Goal: Task Accomplishment & Management: Manage account settings

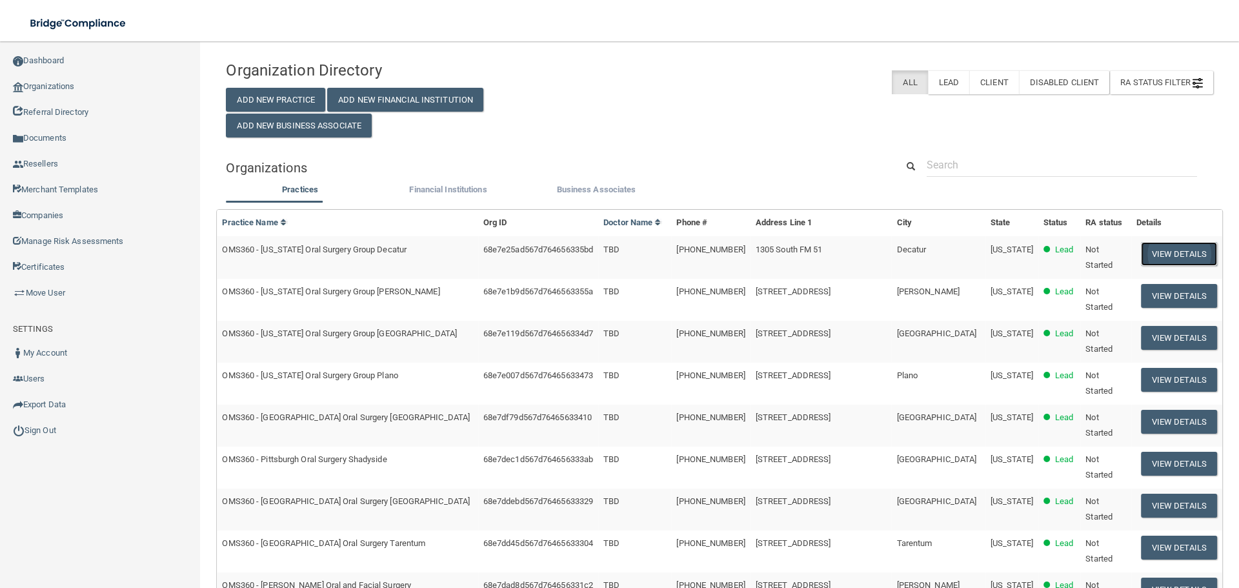
click at [1172, 250] on button "View Details" at bounding box center [1179, 254] width 76 height 24
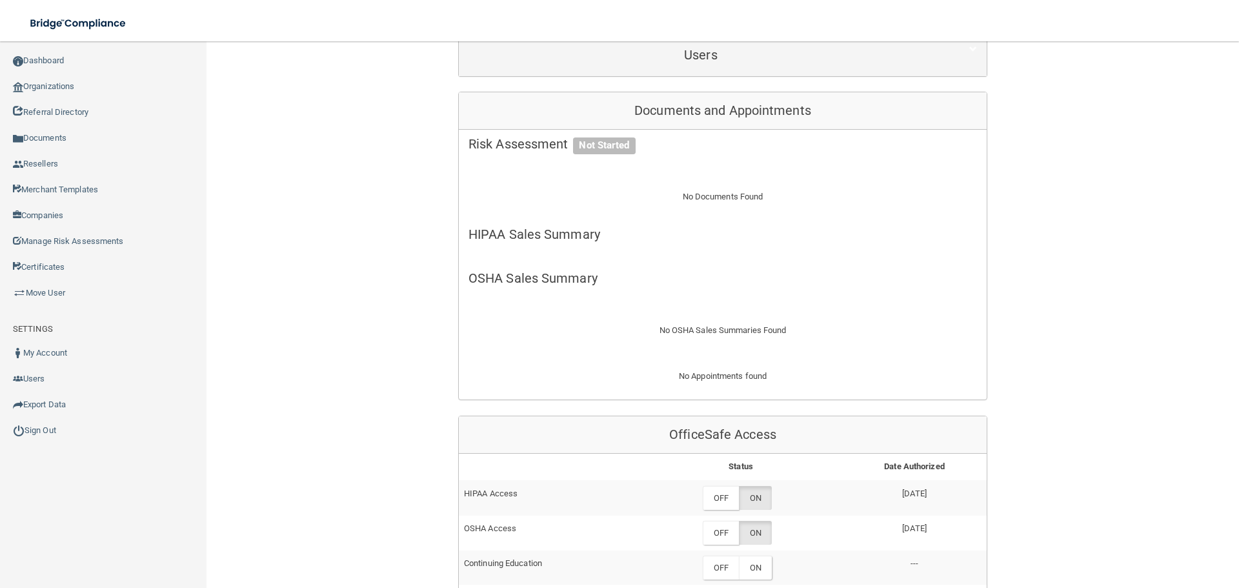
scroll to position [516, 0]
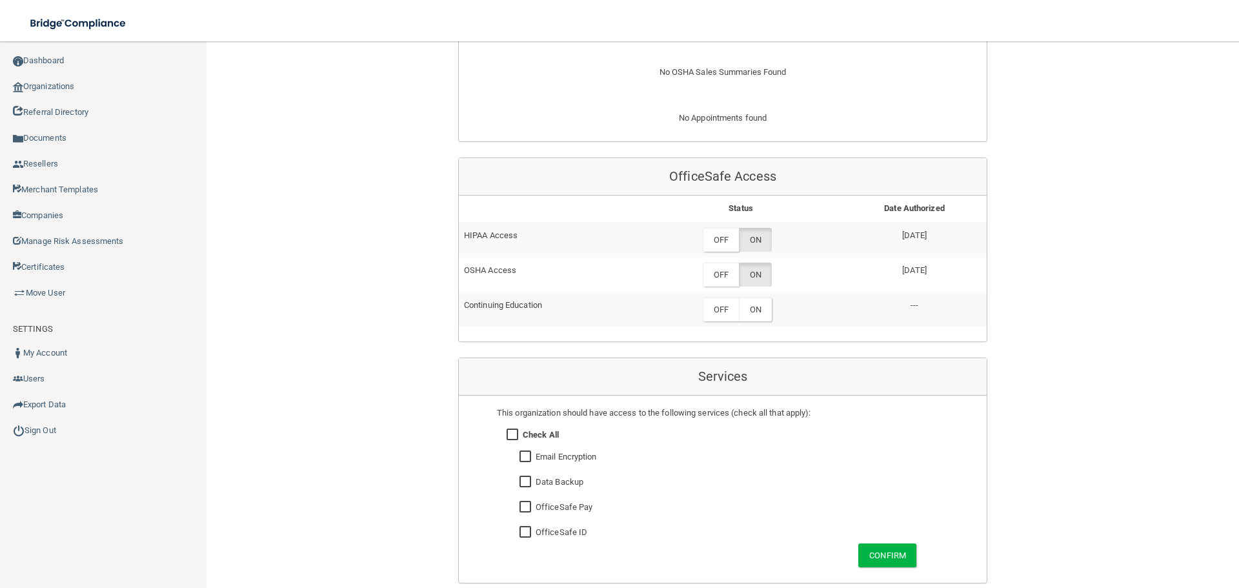
drag, startPoint x: 887, startPoint y: 229, endPoint x: 950, endPoint y: 272, distance: 76.1
click at [950, 272] on tbody "HIPAA Access OFF ON [DATE] OSHA Access OFF ON [DATE] Continuing Education OFF O…" at bounding box center [723, 274] width 528 height 105
click at [487, 233] on td "HIPAA Access" at bounding box center [549, 239] width 181 height 35
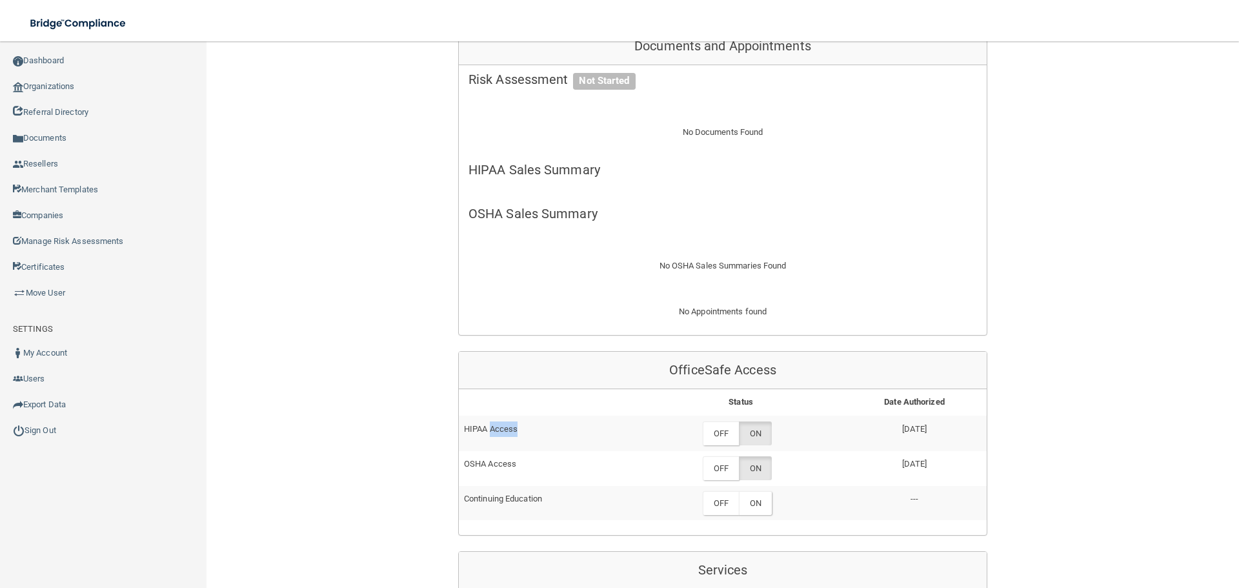
scroll to position [129, 0]
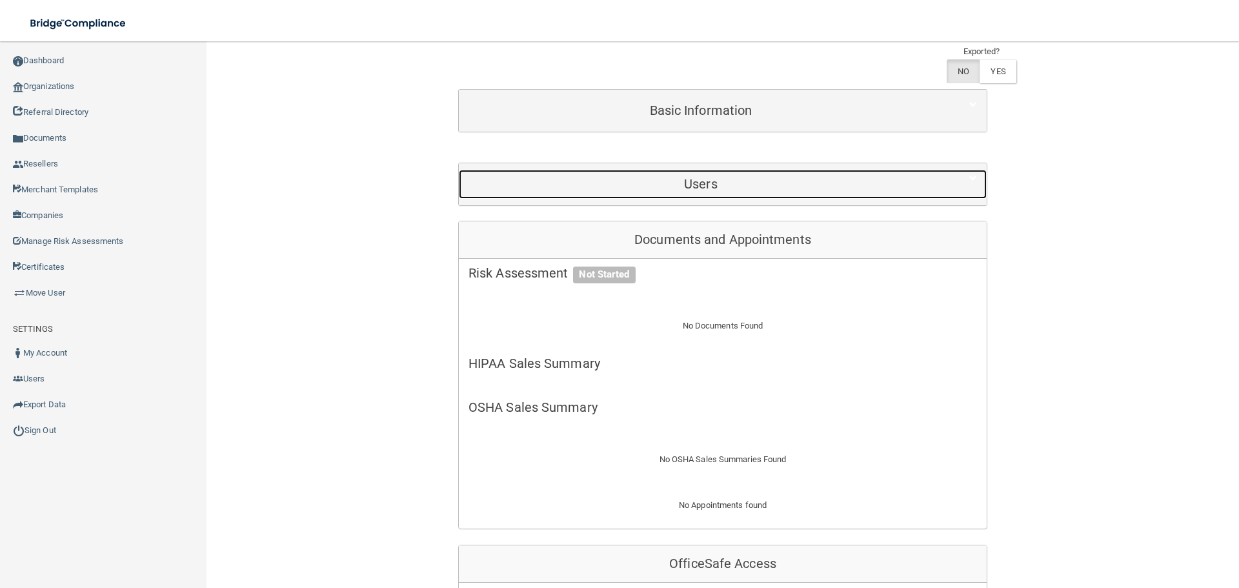
click at [569, 190] on h5 "Users" at bounding box center [701, 184] width 465 height 14
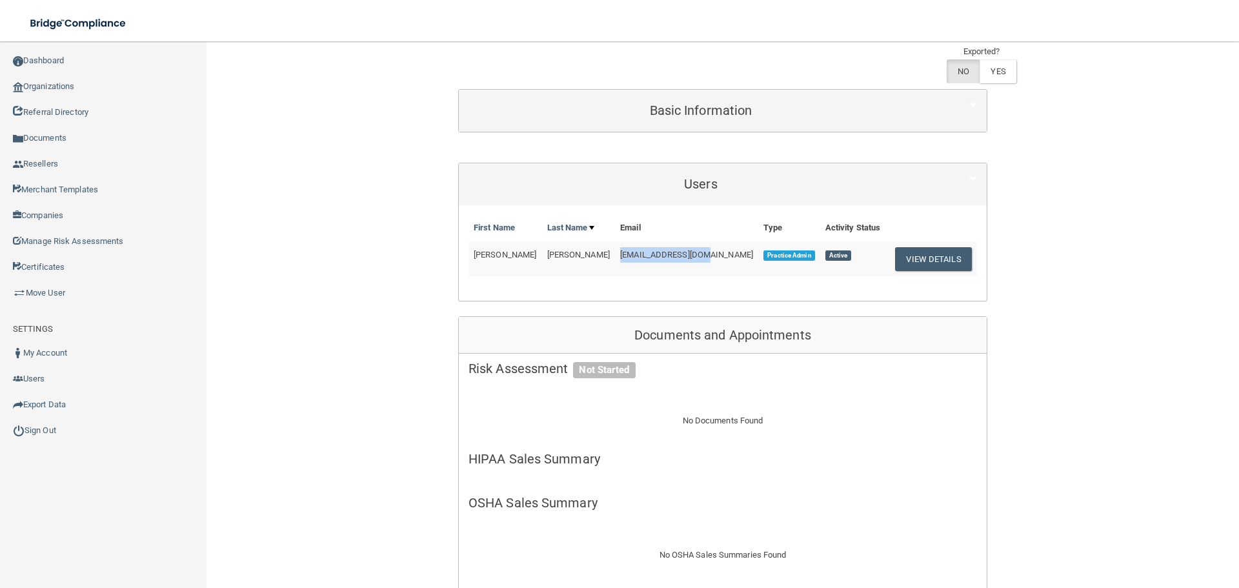
drag, startPoint x: 613, startPoint y: 255, endPoint x: 691, endPoint y: 267, distance: 78.3
click at [691, 267] on td "[EMAIL_ADDRESS][DOMAIN_NAME]" at bounding box center [686, 258] width 143 height 35
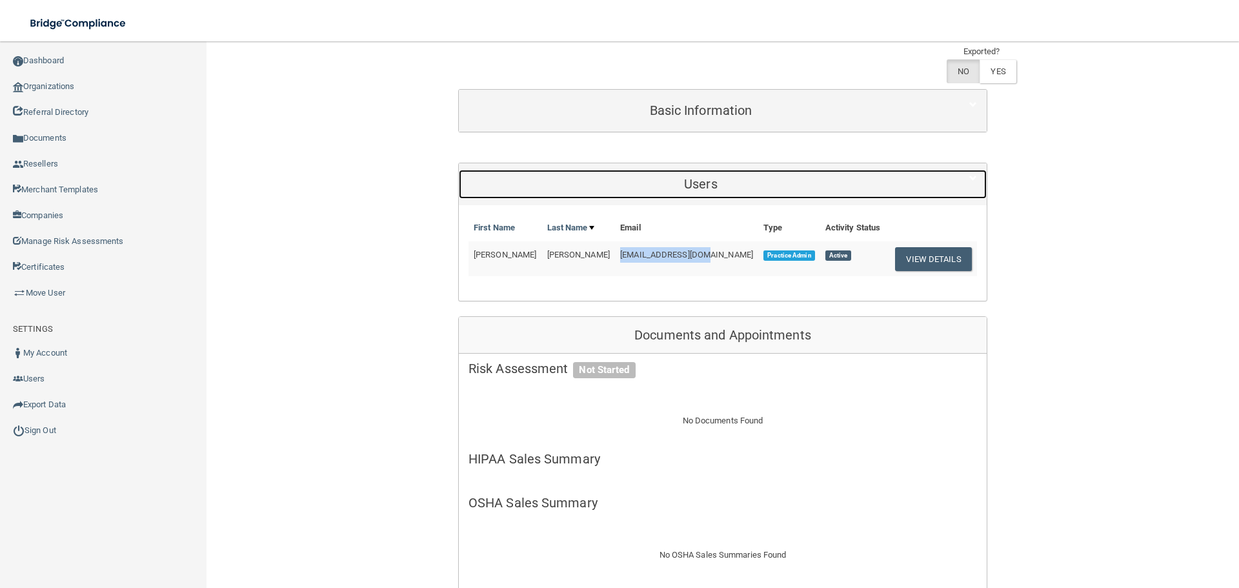
click at [628, 175] on div "Users" at bounding box center [701, 184] width 484 height 29
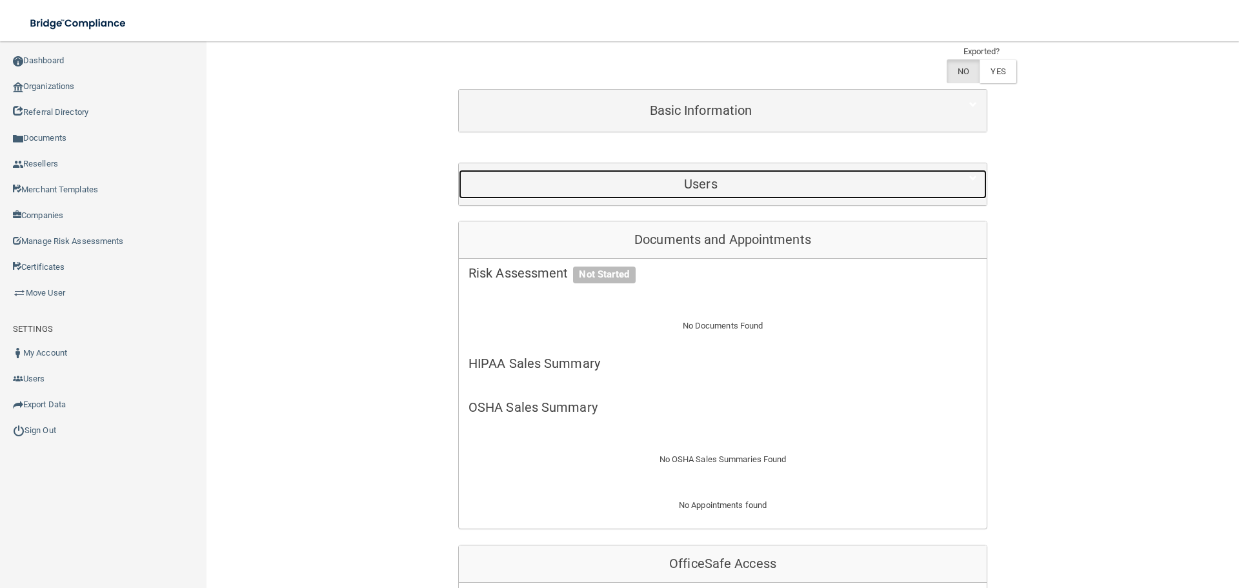
click at [628, 175] on div "Users" at bounding box center [701, 184] width 484 height 29
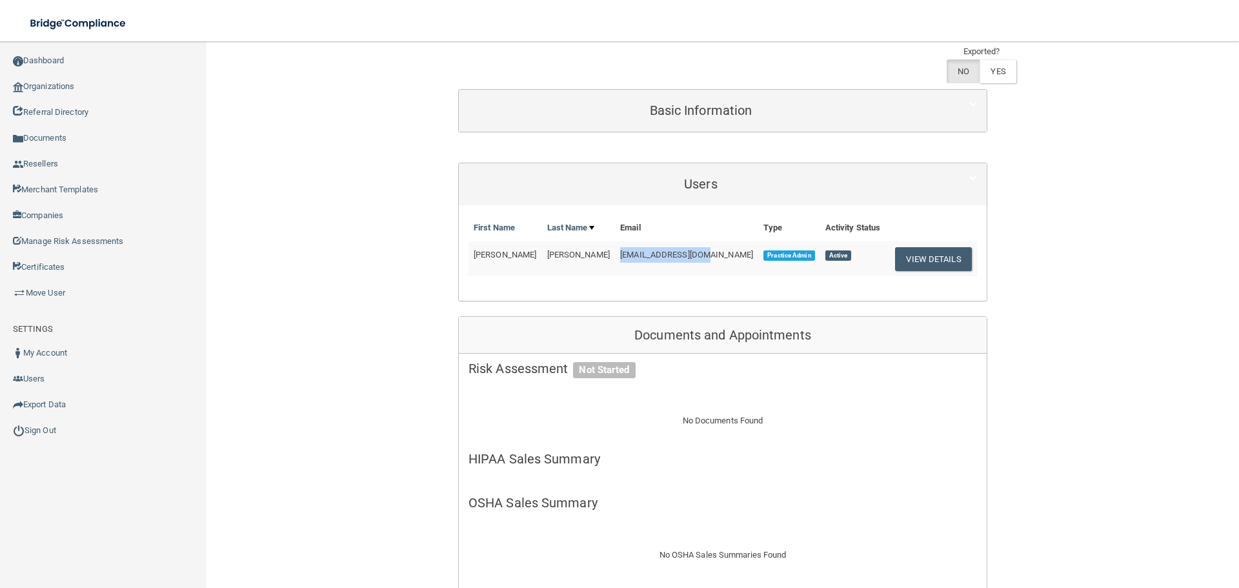
click at [615, 266] on td "[EMAIL_ADDRESS][DOMAIN_NAME]" at bounding box center [686, 258] width 143 height 35
click at [620, 254] on span "[EMAIL_ADDRESS][DOMAIN_NAME]" at bounding box center [686, 255] width 133 height 10
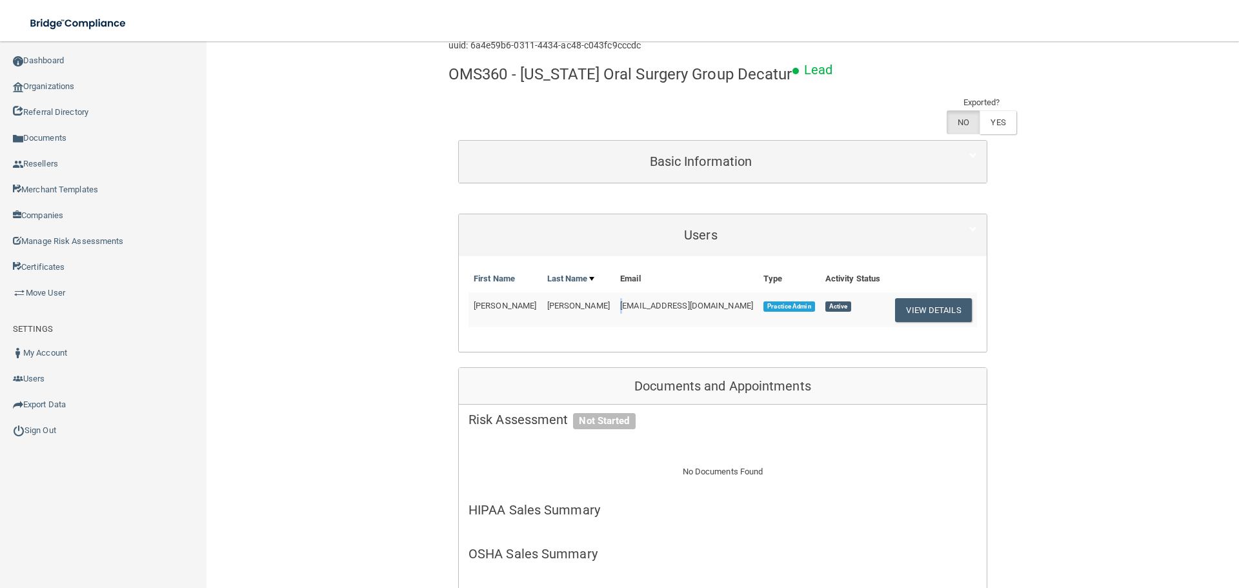
scroll to position [0, 0]
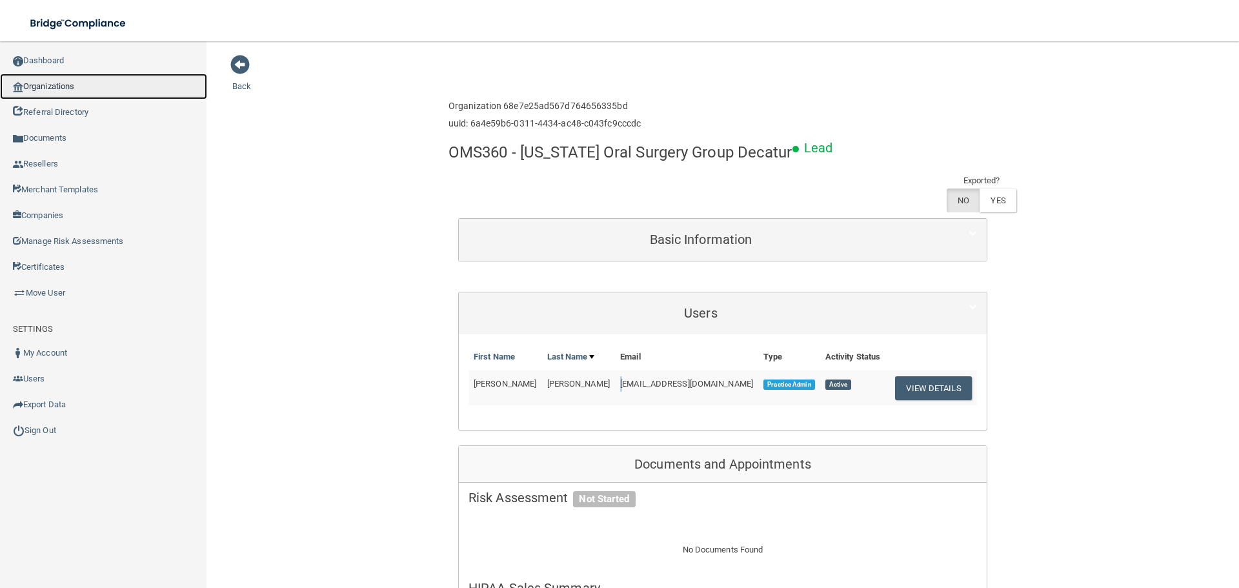
click at [96, 93] on link "Organizations" at bounding box center [103, 87] width 207 height 26
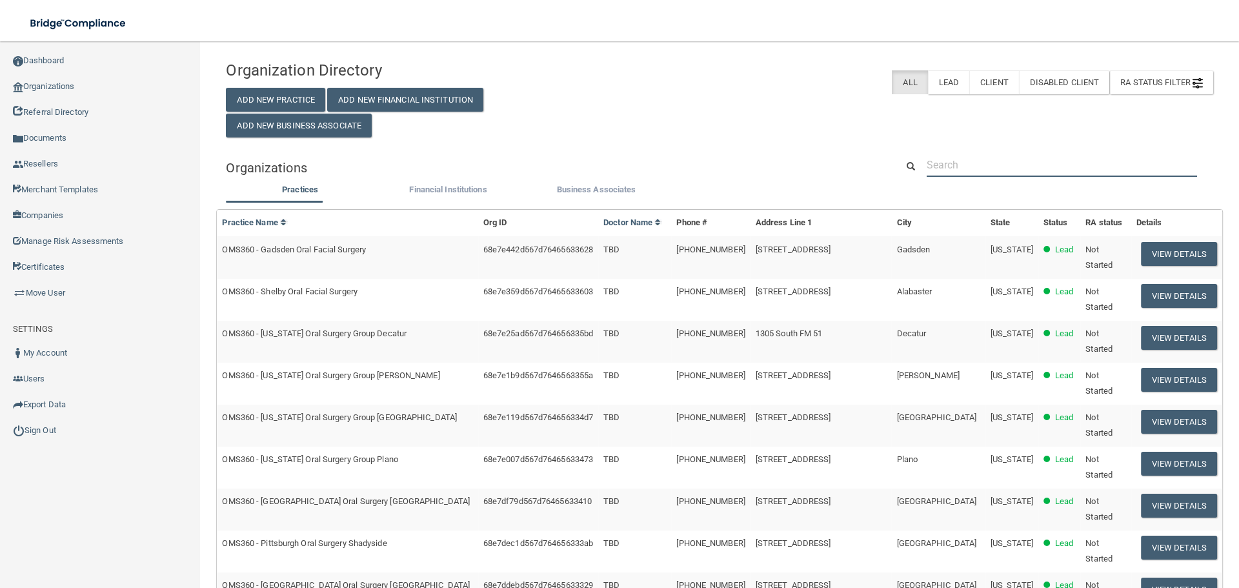
click at [1026, 172] on input "text" at bounding box center [1062, 165] width 270 height 24
paste input "Town Square Dental Care, Med"
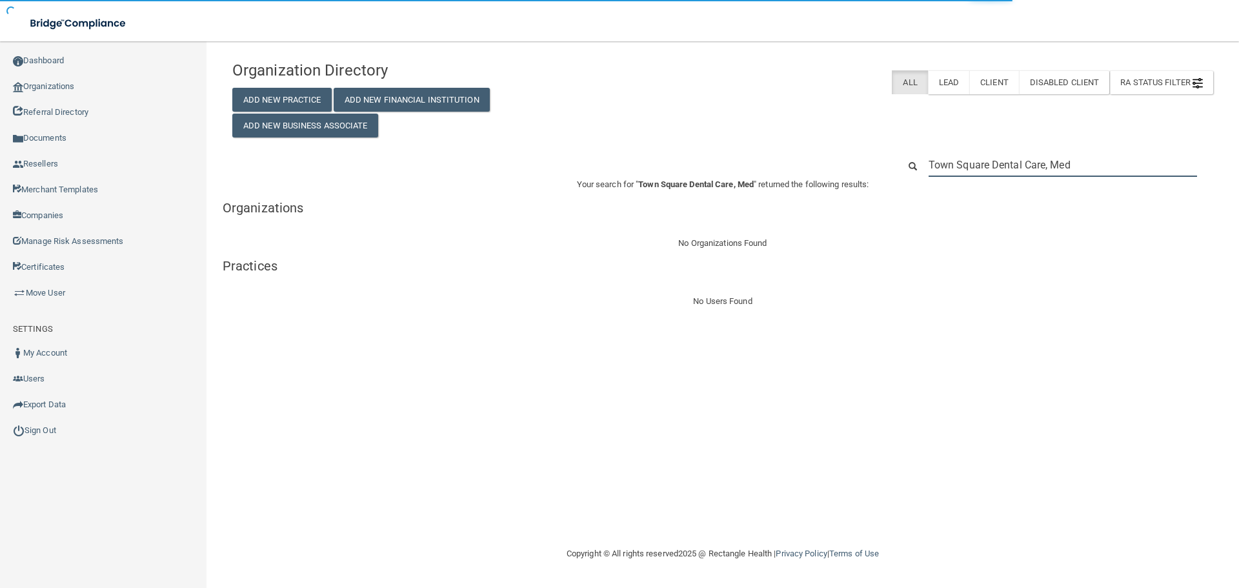
type input "Town Square Dental Care, Med"
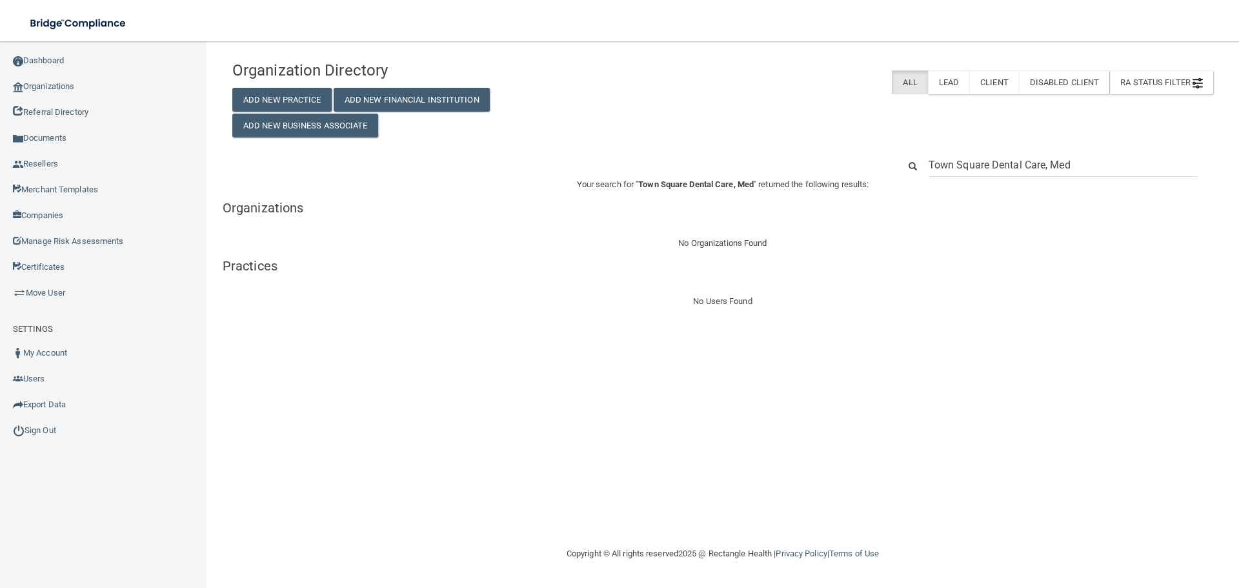
click at [990, 152] on div "Organization Directory Add New Practice Add New Financial Institution Add New B…" at bounding box center [722, 181] width 981 height 255
click at [986, 157] on input "Town Square Dental Care, Med" at bounding box center [1063, 165] width 269 height 24
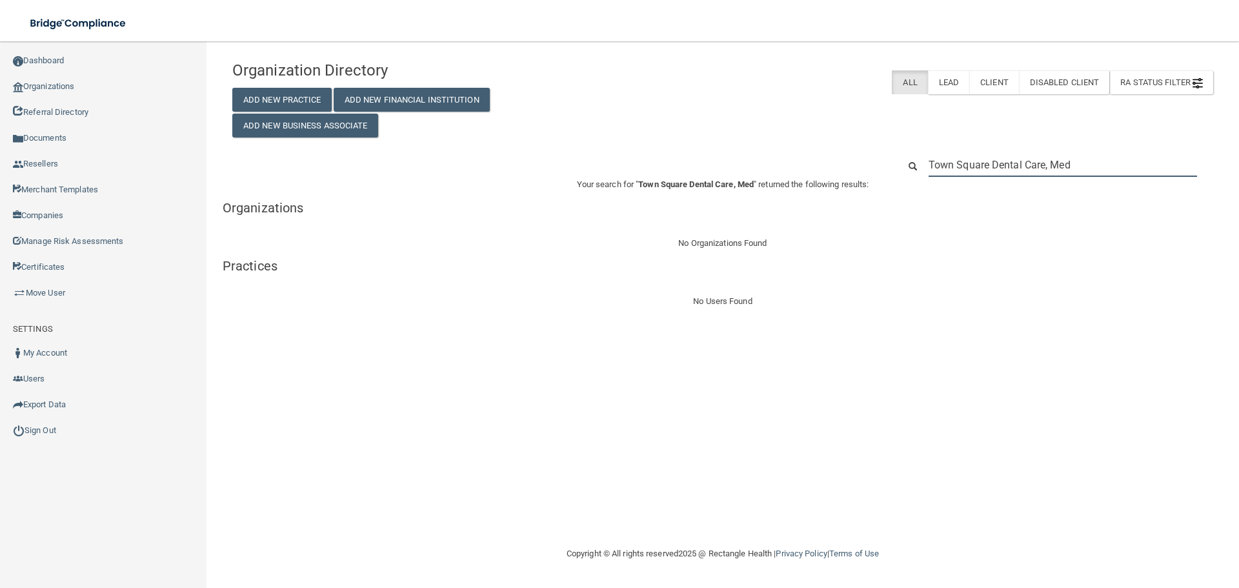
paste input "[PHONE_NUMBER]"
type input "[PHONE_NUMBER]"
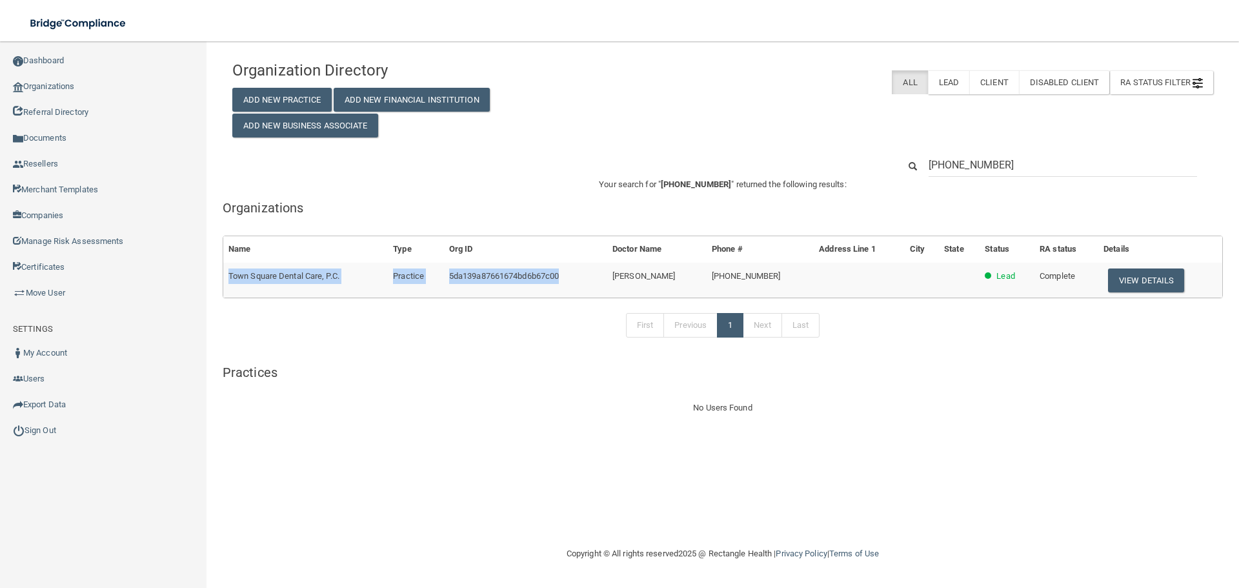
click at [591, 288] on tr "Town Square Dental Care, P.C. Practice 5da139a87661674bd6b67c00 [PERSON_NAME] […" at bounding box center [722, 280] width 999 height 35
click at [489, 205] on h5 "Organizations" at bounding box center [723, 208] width 1001 height 14
drag, startPoint x: 964, startPoint y: 276, endPoint x: 1014, endPoint y: 279, distance: 50.5
click at [1014, 279] on tr "Town Square Dental Care, P.C. Practice 5da139a87661674bd6b67c00 [PERSON_NAME] […" at bounding box center [722, 280] width 999 height 35
click at [1014, 208] on h5 "Organizations" at bounding box center [723, 208] width 1001 height 14
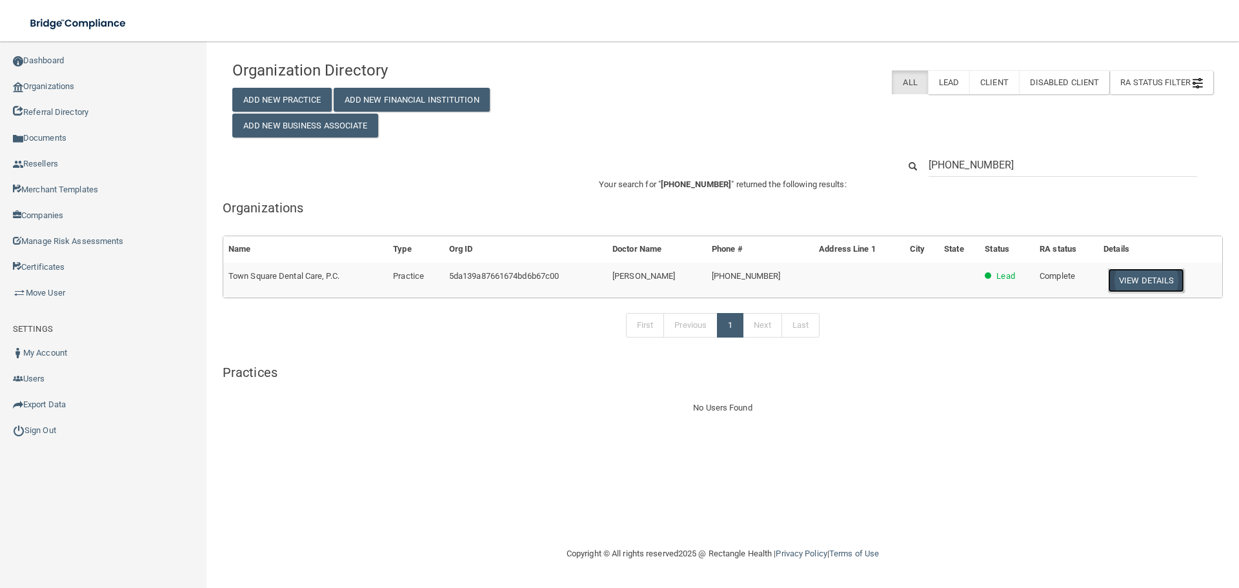
click at [1135, 276] on button "View Details" at bounding box center [1146, 281] width 76 height 24
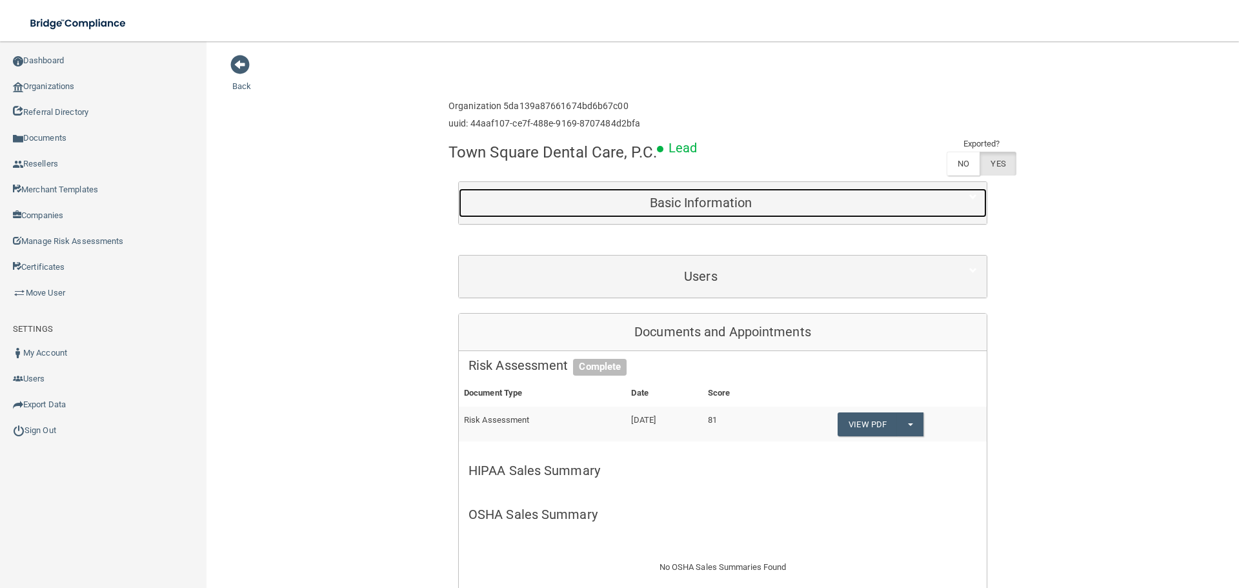
click at [762, 214] on div "Basic Information" at bounding box center [701, 202] width 484 height 29
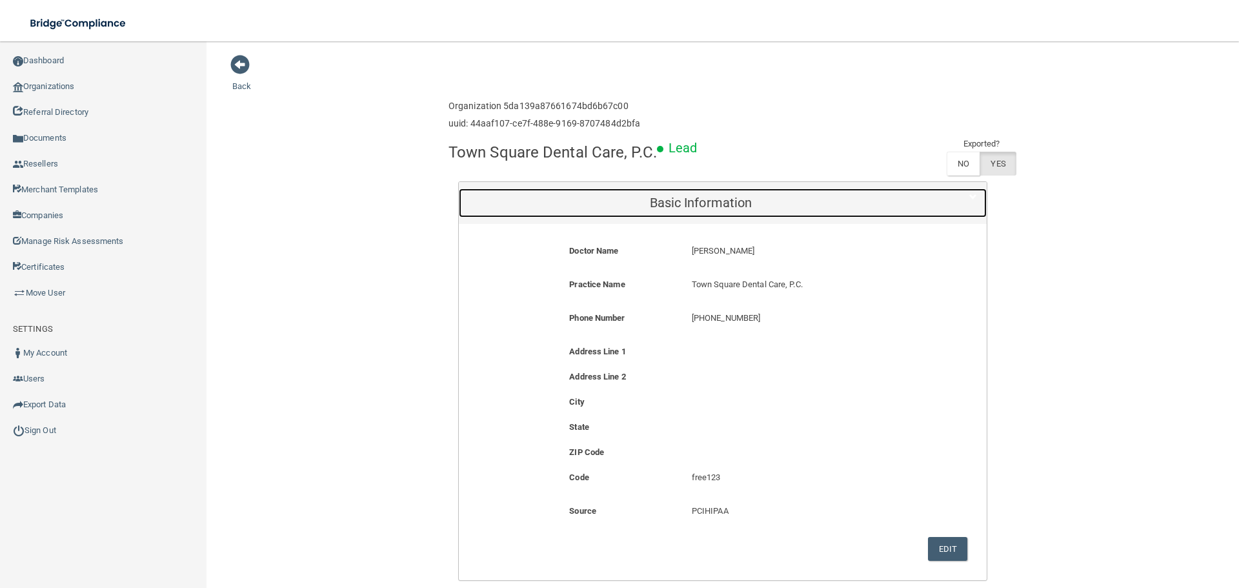
scroll to position [129, 0]
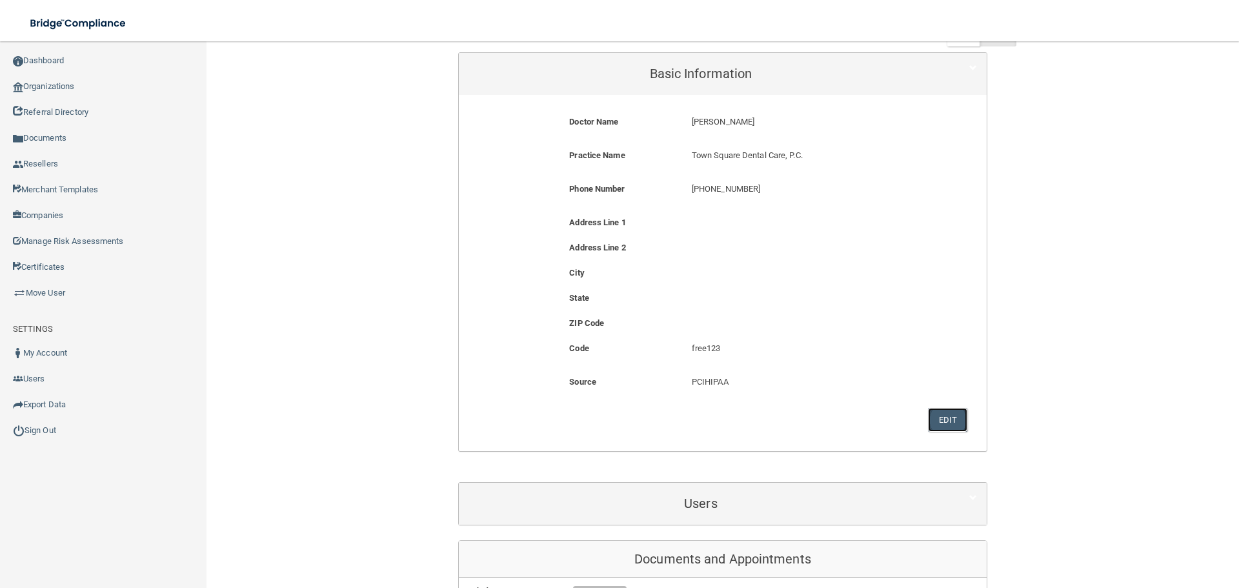
click at [943, 420] on button "Edit" at bounding box center [947, 420] width 39 height 24
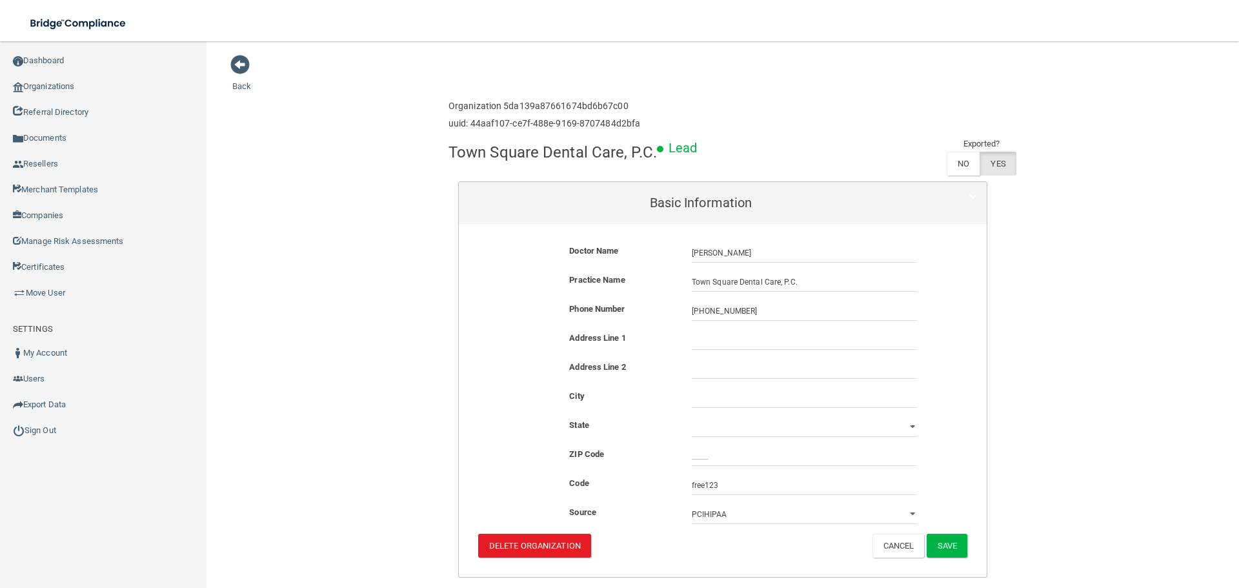
scroll to position [65, 0]
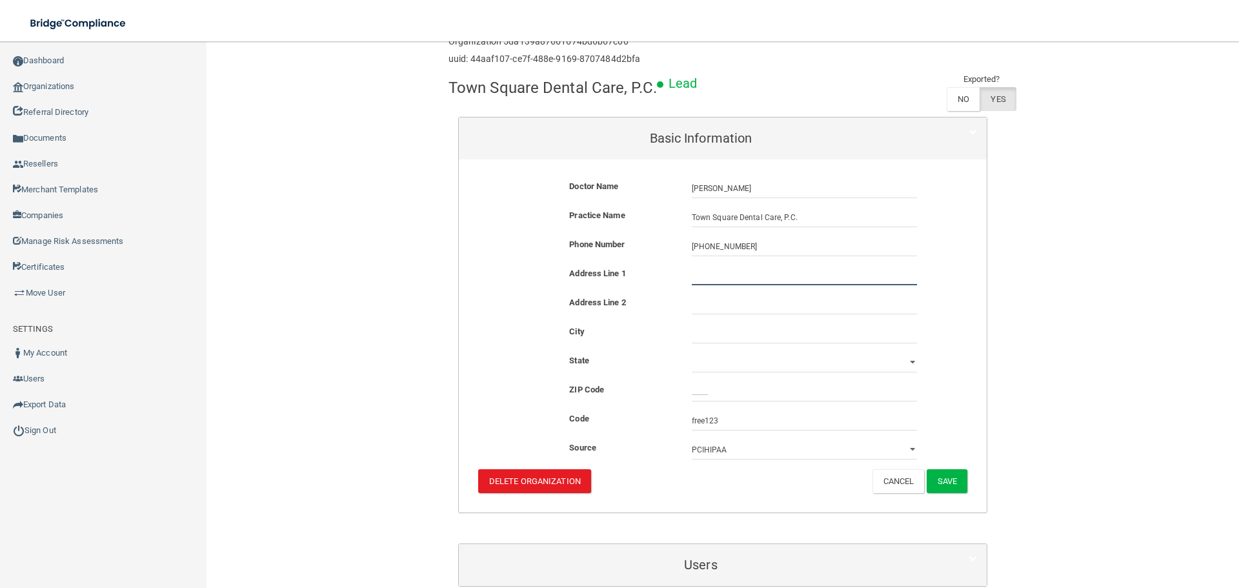
click at [717, 279] on input "text" at bounding box center [804, 275] width 225 height 19
paste input "[STREET_ADDRESS]"
type input "[STREET_ADDRESS]"
click at [769, 334] on input "text" at bounding box center [804, 333] width 225 height 19
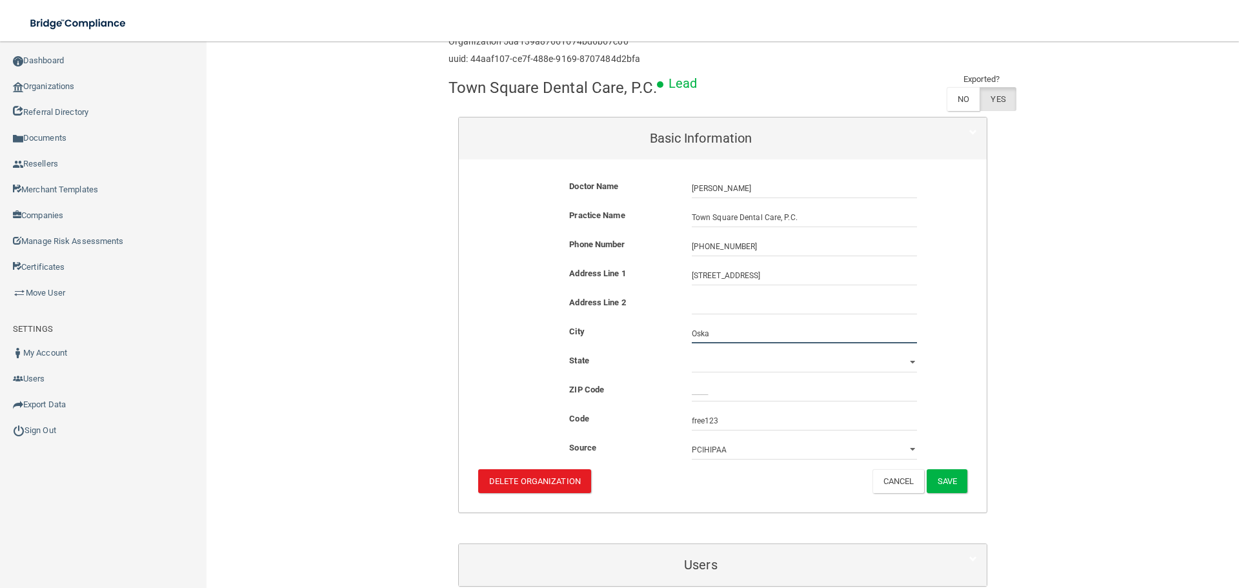
type input "Oskaloosa"
click at [716, 367] on select "[US_STATE] [US_STATE] [US_STATE] [US_STATE] [US_STATE] [US_STATE] [US_STATE] [U…" at bounding box center [804, 362] width 225 height 19
select select "15"
click at [692, 353] on select "[US_STATE] [US_STATE] [US_STATE] [US_STATE] [US_STATE] [US_STATE] [US_STATE] [U…" at bounding box center [804, 362] width 225 height 19
click at [735, 396] on input "_____" at bounding box center [804, 391] width 225 height 19
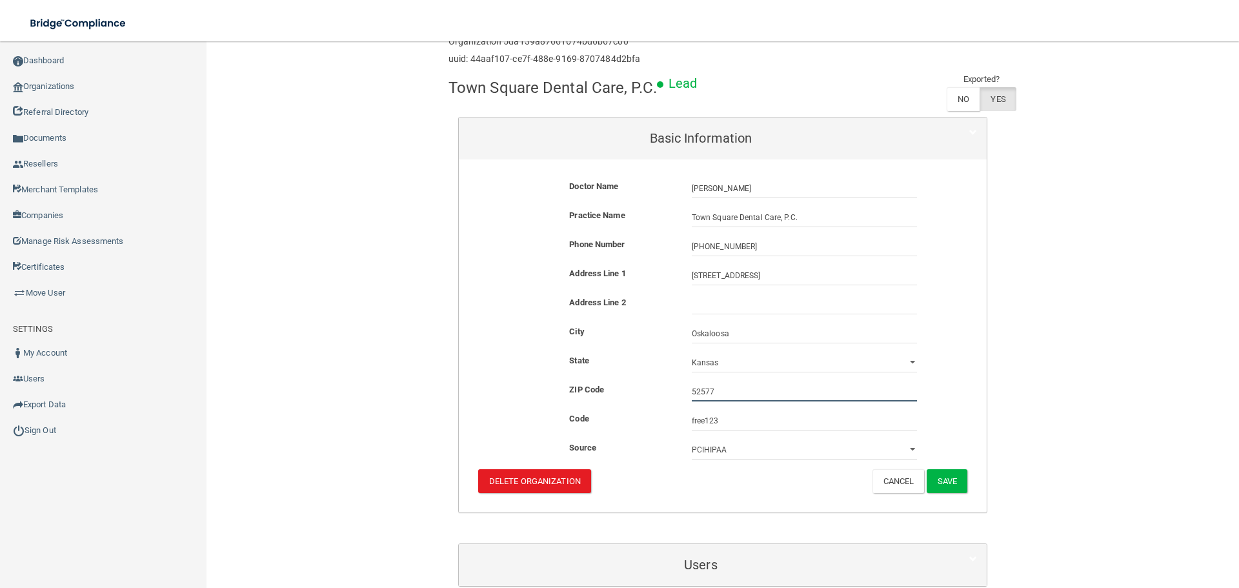
type input "52577"
drag, startPoint x: 529, startPoint y: 358, endPoint x: 543, endPoint y: 360, distance: 13.7
click at [533, 358] on div "State [object Object] [US_STATE] [US_STATE] [US_STATE] [US_STATE] [US_STATE] [U…" at bounding box center [723, 362] width 509 height 19
click at [947, 488] on button "Save" at bounding box center [947, 481] width 41 height 24
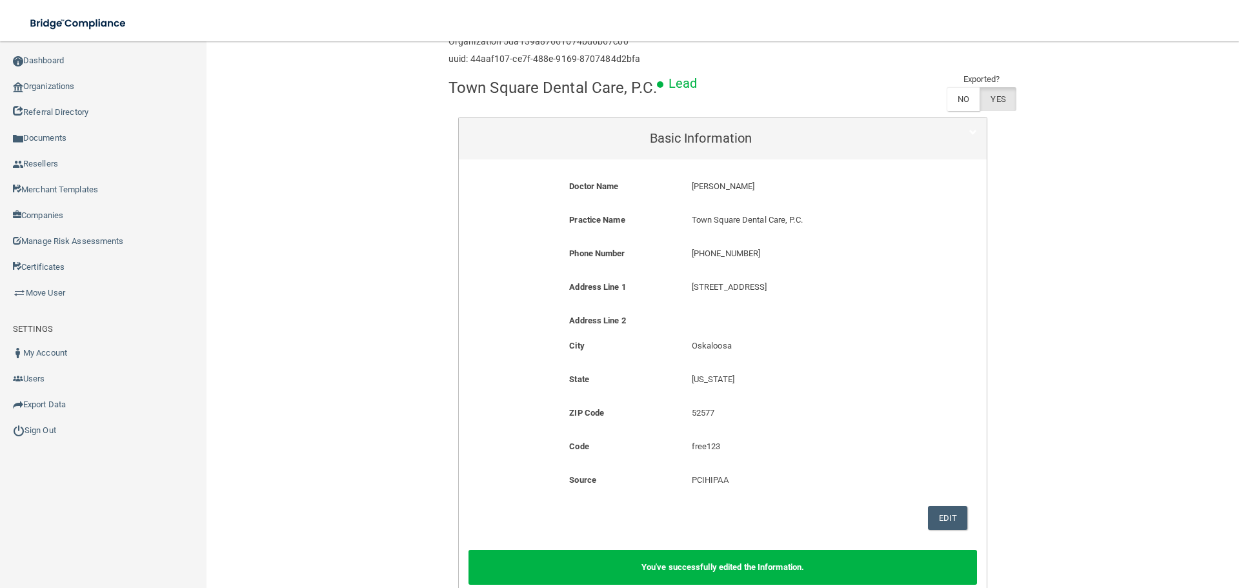
drag, startPoint x: 351, startPoint y: 125, endPoint x: 289, endPoint y: 49, distance: 97.3
